Goal: Find specific page/section

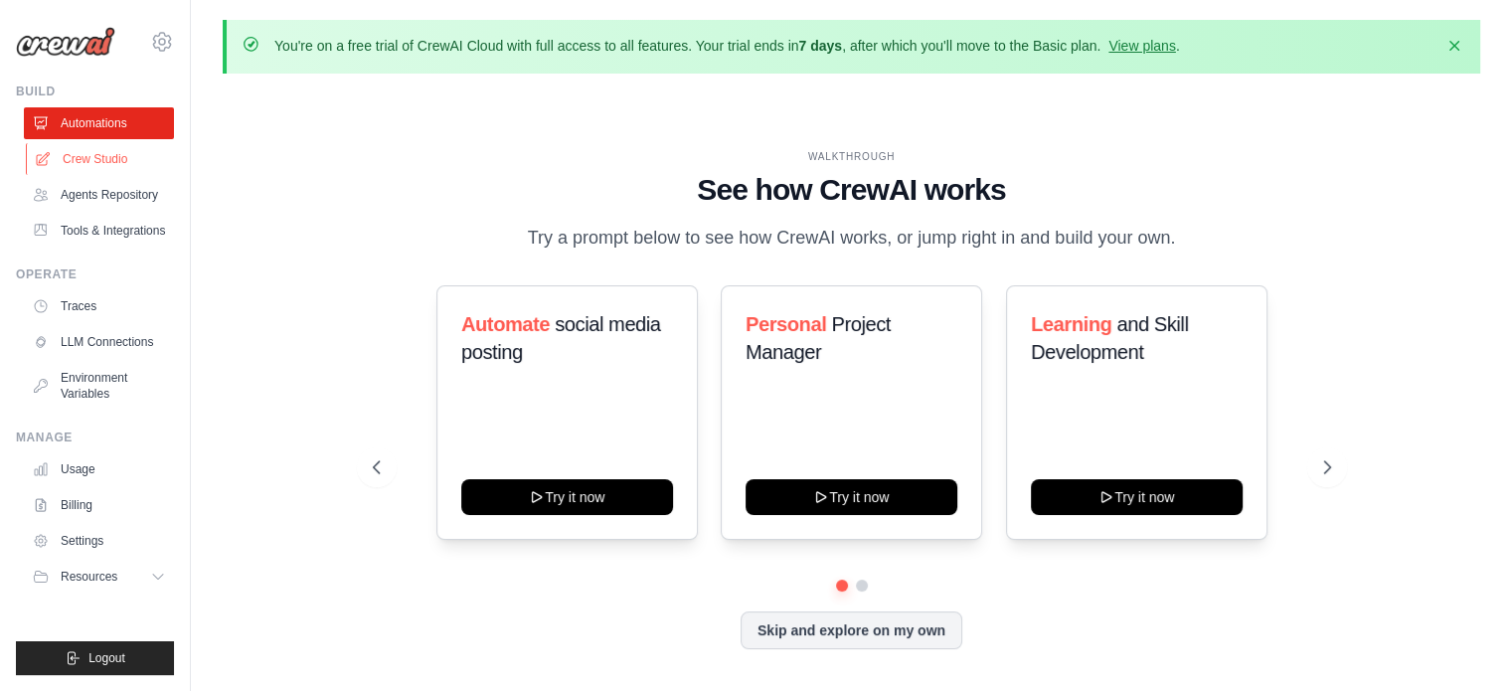
click at [105, 162] on link "Crew Studio" at bounding box center [101, 159] width 150 height 32
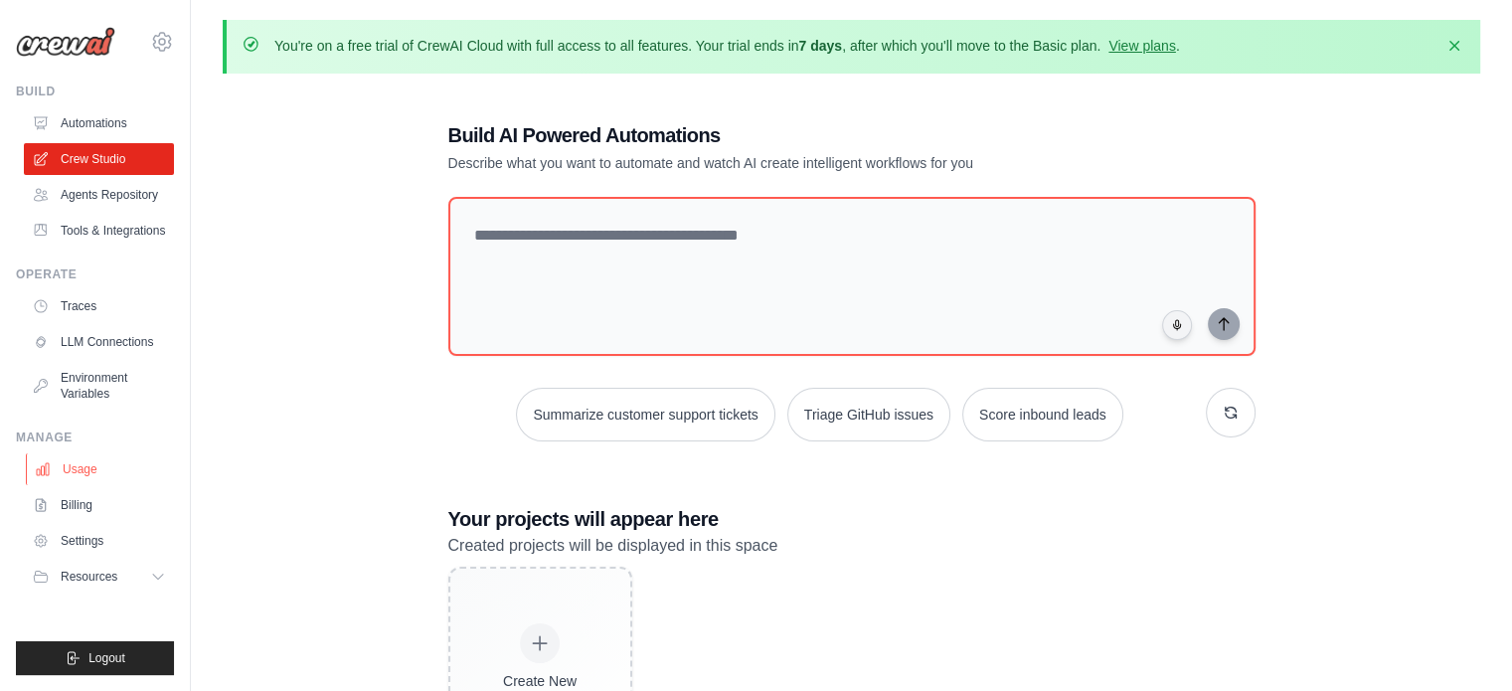
click at [80, 468] on link "Usage" at bounding box center [101, 469] width 150 height 32
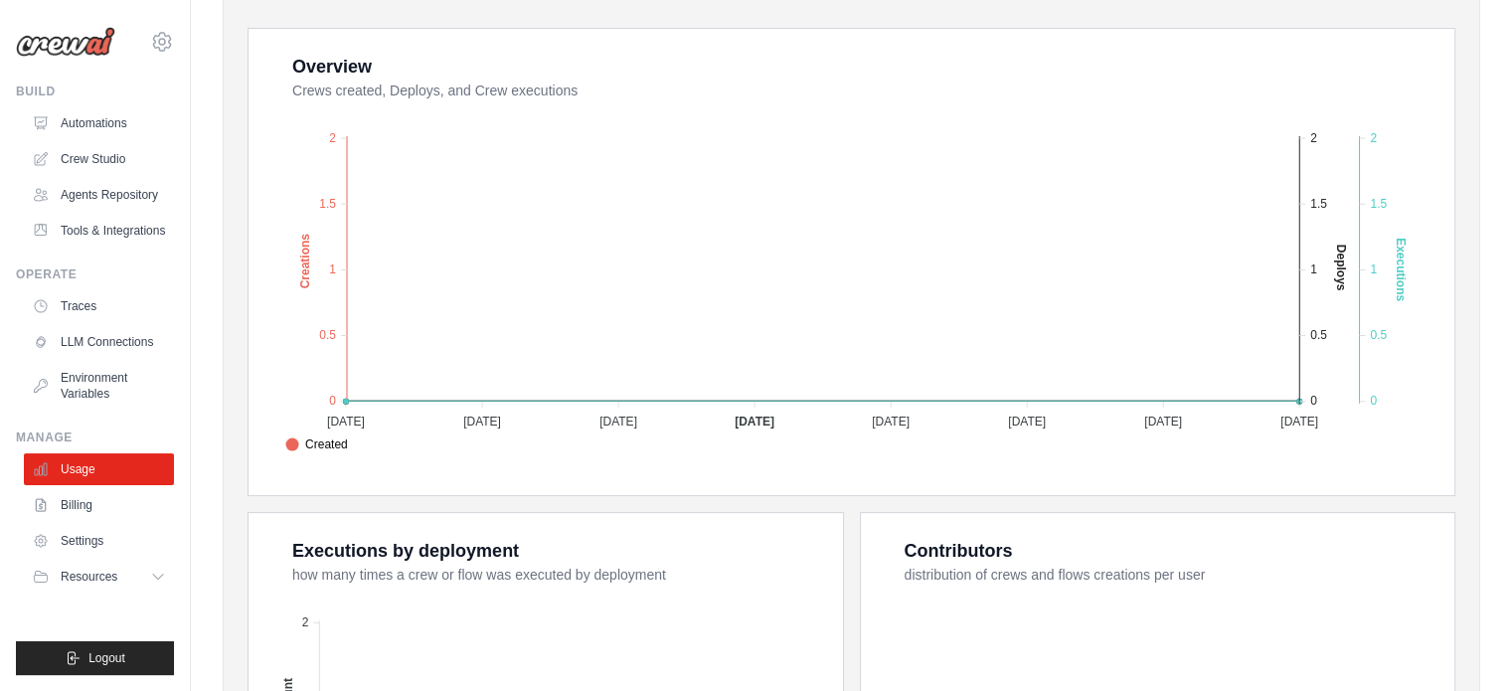
scroll to position [422, 0]
